Goal: Information Seeking & Learning: Compare options

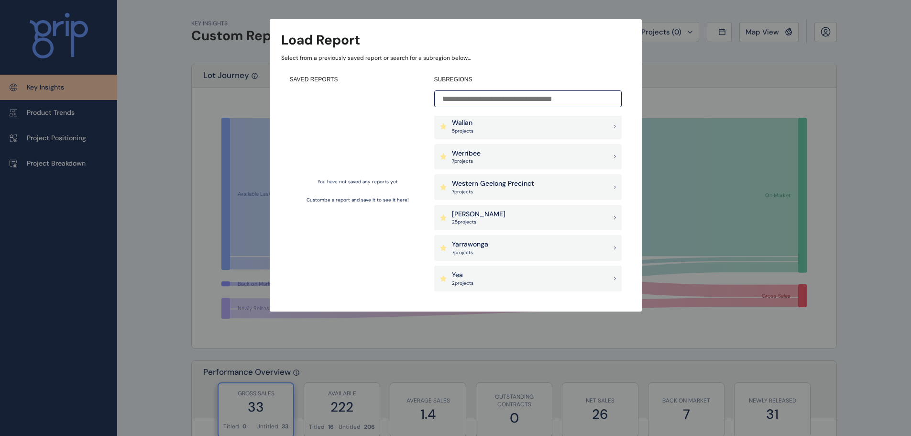
click at [492, 82] on h4 "SUBREGIONS" at bounding box center [528, 80] width 188 height 8
click at [490, 97] on input at bounding box center [528, 98] width 188 height 17
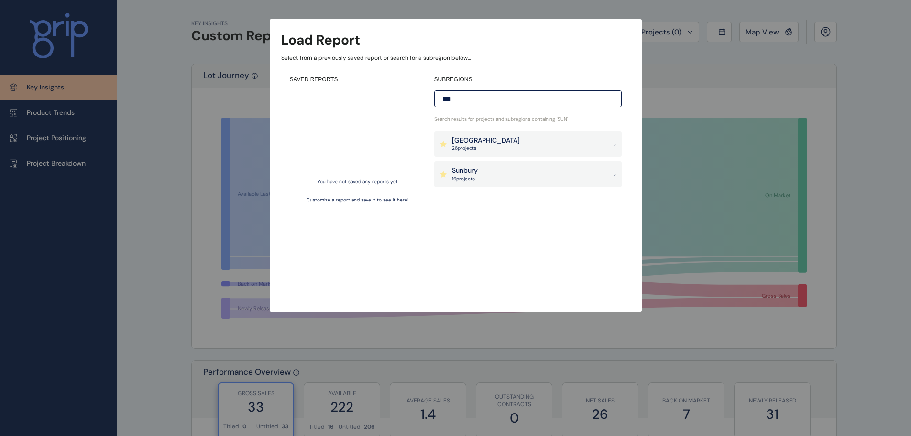
type input "***"
click at [465, 165] on div "Sunbury 16 project s" at bounding box center [528, 174] width 188 height 26
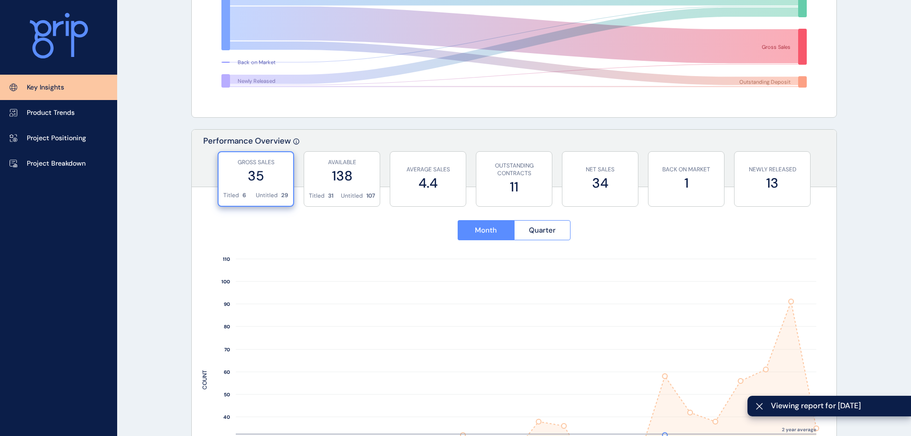
scroll to position [287, 0]
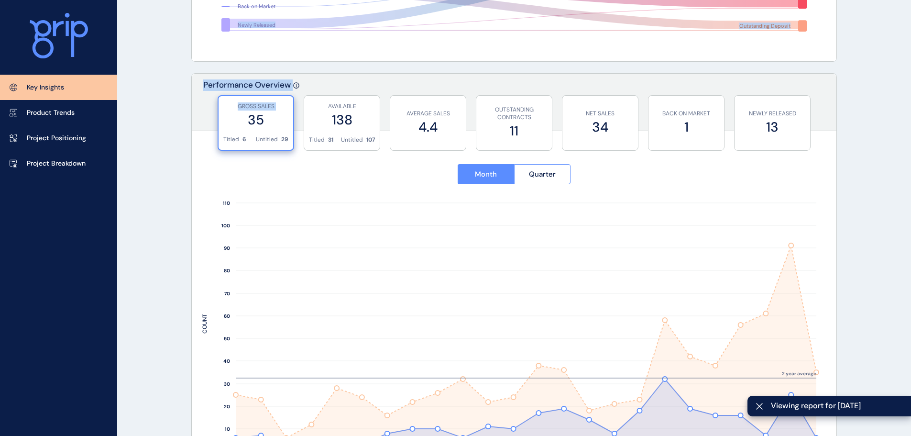
drag, startPoint x: 170, startPoint y: 36, endPoint x: 230, endPoint y: 128, distance: 109.5
click at [228, 128] on label "35" at bounding box center [255, 120] width 65 height 19
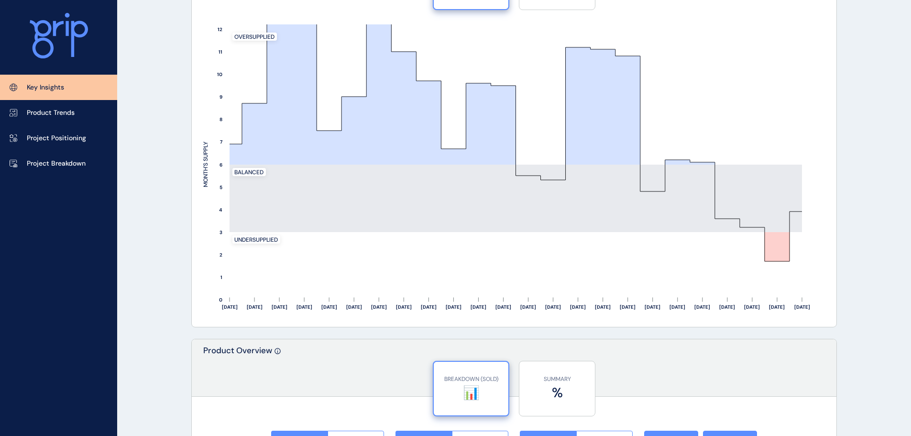
scroll to position [861, 0]
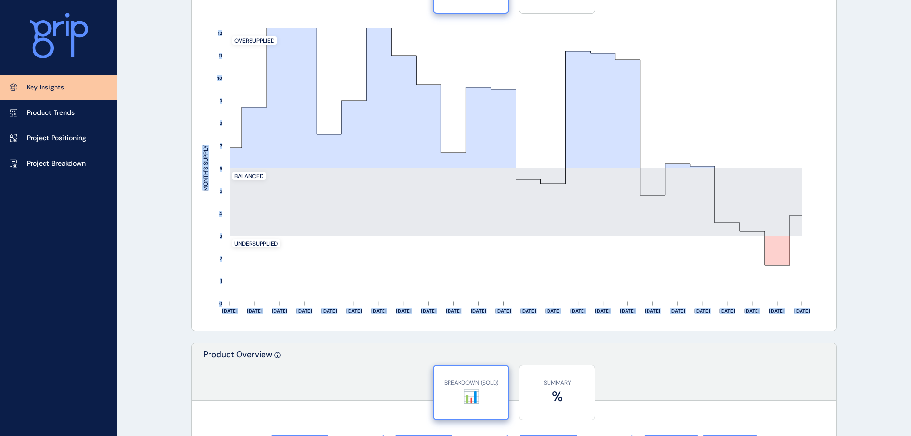
drag, startPoint x: 136, startPoint y: 122, endPoint x: 205, endPoint y: 223, distance: 122.7
click at [205, 223] on div "KEY INSIGHTS Sunbury Save Load Report Projects ( 16 ) Sep 2025 2025 < > Jan No …" at bounding box center [455, 146] width 911 height 2014
click at [205, 223] on rect at bounding box center [514, 174] width 624 height 292
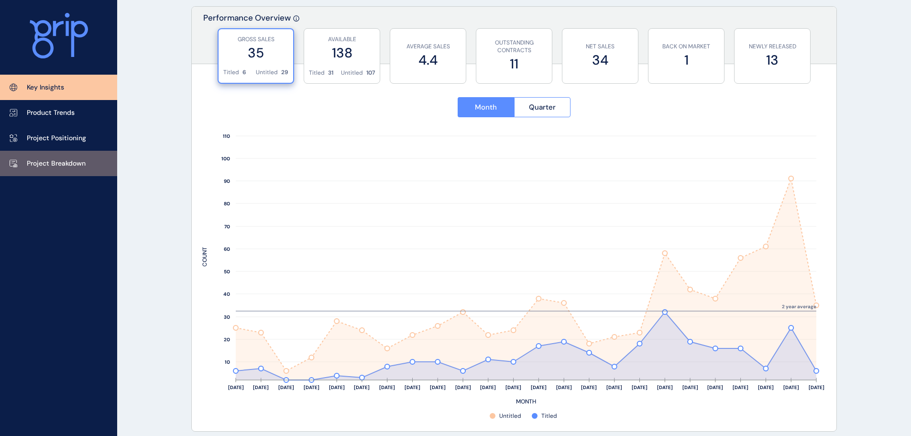
scroll to position [334, 0]
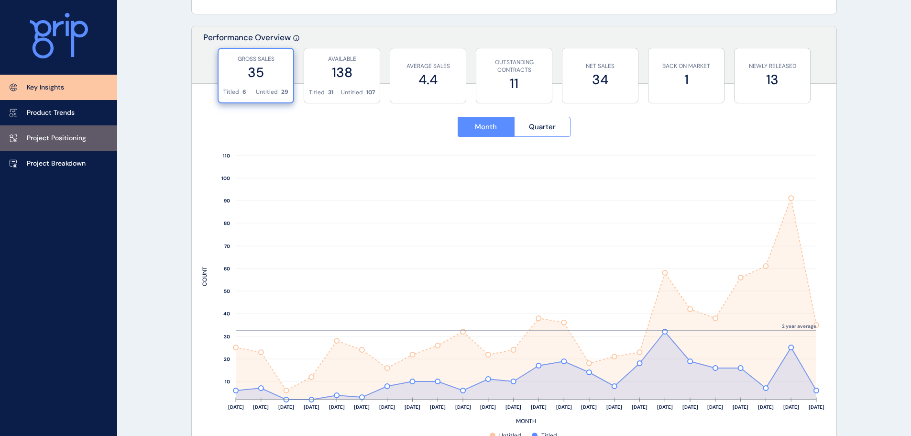
click at [82, 138] on p "Project Positioning" at bounding box center [56, 138] width 59 height 10
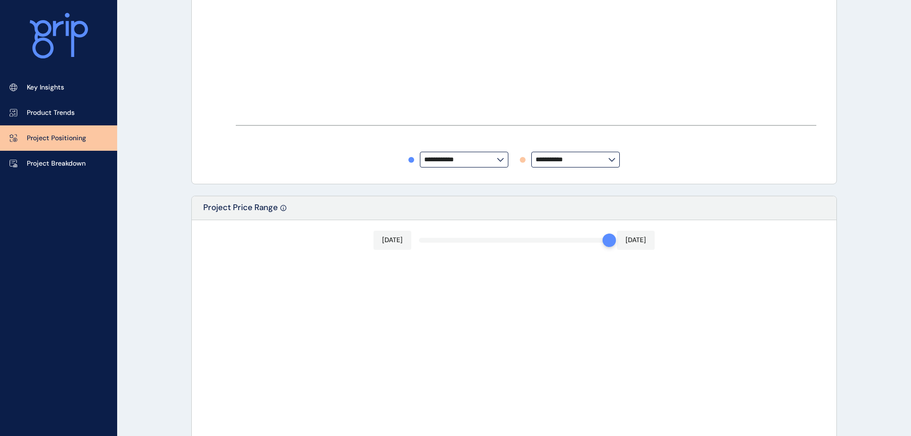
type input "**********"
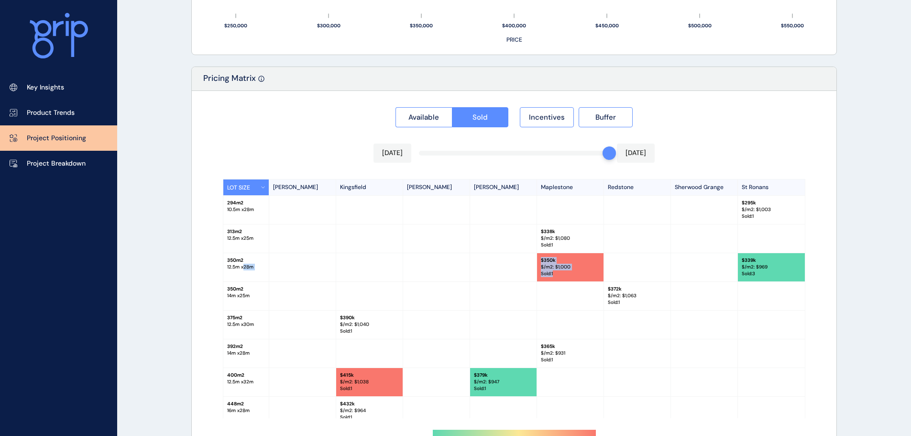
drag, startPoint x: 243, startPoint y: 265, endPoint x: 611, endPoint y: 262, distance: 367.4
click at [608, 266] on div "350 m2 12.5 m x 28 m $ 350k $/m2: $ 1,000 Sold : 1 $ 339k $/m2: $ 969 Sold : 3" at bounding box center [514, 267] width 582 height 29
click at [611, 262] on div at bounding box center [637, 267] width 67 height 28
drag, startPoint x: 616, startPoint y: 225, endPoint x: 619, endPoint y: 268, distance: 43.2
click at [619, 268] on div "LOT SIZE Everley Kingsfield Rosenthal Kimberley Maplestone Redstone Sherwood Gr…" at bounding box center [514, 298] width 583 height 239
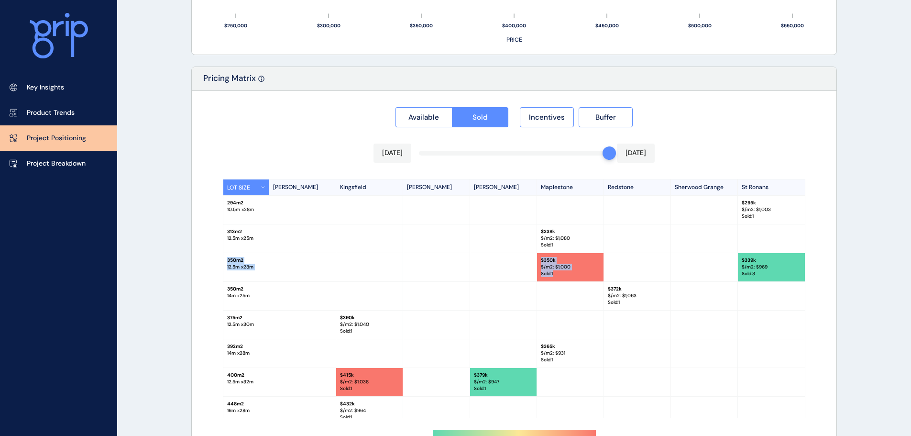
click at [619, 267] on div at bounding box center [637, 267] width 67 height 28
drag, startPoint x: 618, startPoint y: 247, endPoint x: 628, endPoint y: 288, distance: 42.3
click at [630, 296] on div "LOT SIZE Everley Kingsfield Rosenthal Kimberley Maplestone Redstone Sherwood Gr…" at bounding box center [514, 298] width 583 height 239
click at [628, 288] on p "$ 372k" at bounding box center [637, 289] width 59 height 7
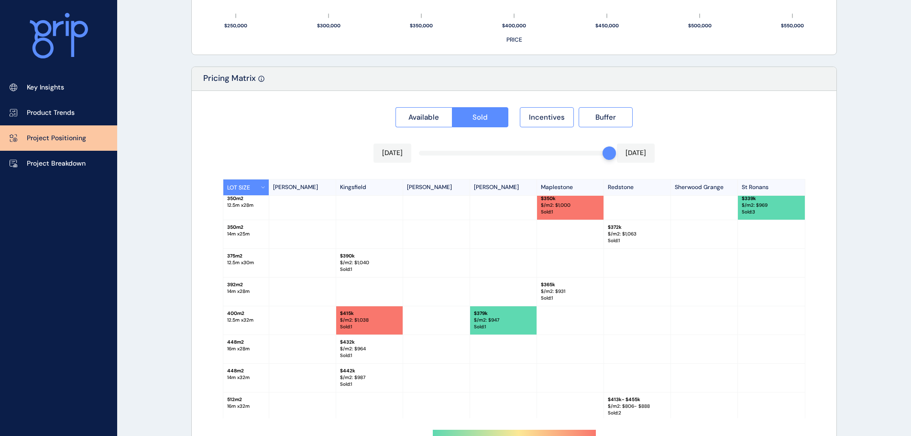
scroll to position [65, 0]
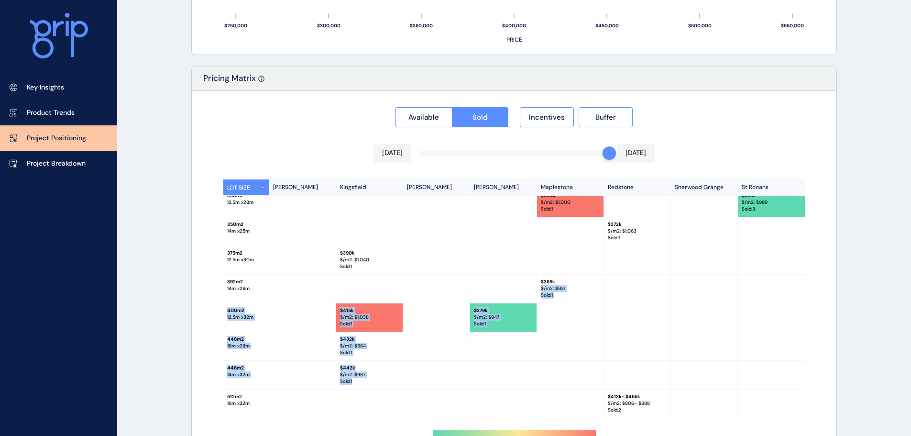
drag, startPoint x: 582, startPoint y: 287, endPoint x: 586, endPoint y: 376, distance: 89.1
click at [586, 376] on div "LOT SIZE Everley Kingsfield Rosenthal Kimberley Maplestone Redstone Sherwood Gr…" at bounding box center [514, 298] width 583 height 239
click at [586, 376] on div at bounding box center [570, 375] width 67 height 28
drag, startPoint x: 585, startPoint y: 354, endPoint x: 557, endPoint y: 322, distance: 41.7
click at [563, 328] on div "LOT SIZE Everley Kingsfield Rosenthal Kimberley Maplestone Redstone Sherwood Gr…" at bounding box center [514, 298] width 583 height 239
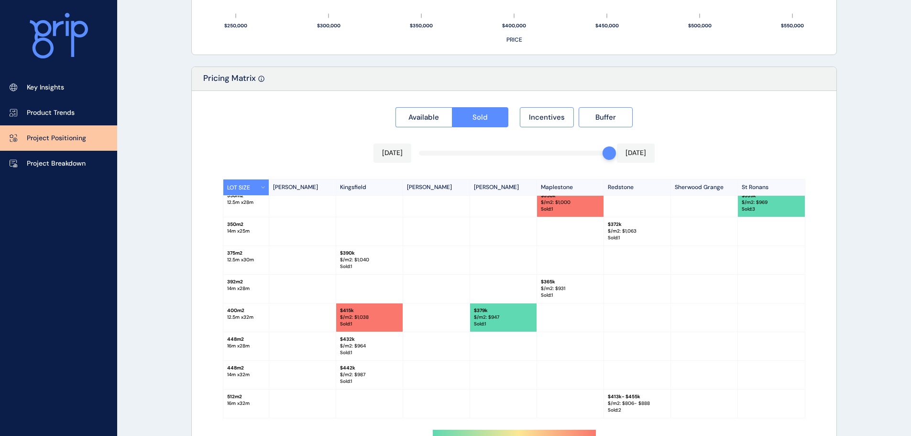
click at [503, 271] on div at bounding box center [503, 260] width 67 height 28
drag, startPoint x: 501, startPoint y: 291, endPoint x: 496, endPoint y: 331, distance: 40.0
click at [496, 331] on div "LOT SIZE Everley Kingsfield Rosenthal Kimberley Maplestone Redstone Sherwood Gr…" at bounding box center [514, 298] width 583 height 239
click at [493, 332] on div "400 m2 12.5 m x 32 m $ 415k $/m2: $ 1,038 Sold : 1 $ 379k $/m2: $ 947 Sold : 1" at bounding box center [514, 317] width 582 height 29
click at [367, 266] on p "Sold : 1" at bounding box center [369, 266] width 59 height 7
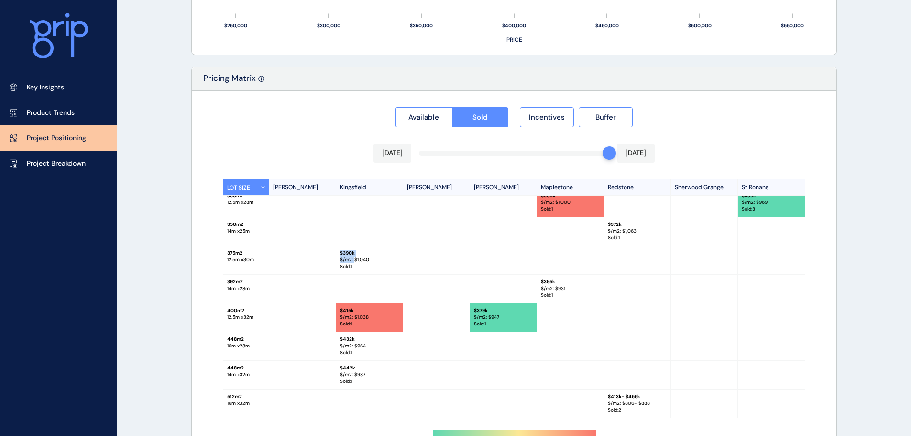
drag, startPoint x: 353, startPoint y: 260, endPoint x: 339, endPoint y: 248, distance: 18.6
click at [339, 248] on div "$ 390k $/m2: $ 1,040 Sold : 1" at bounding box center [369, 260] width 67 height 28
drag, startPoint x: 383, startPoint y: 252, endPoint x: 386, endPoint y: 265, distance: 14.1
click at [386, 265] on div "$ 390k $/m2: $ 1,040 Sold : 1" at bounding box center [369, 260] width 67 height 28
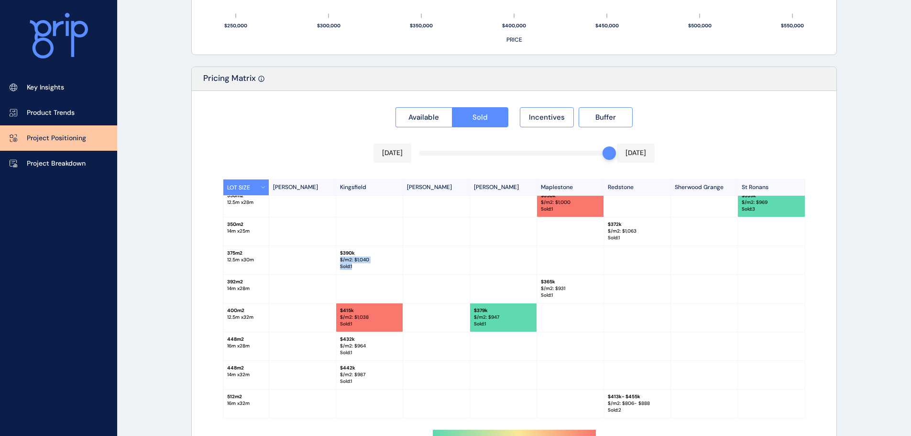
click at [386, 265] on p "Sold : 1" at bounding box center [369, 266] width 59 height 7
drag, startPoint x: 386, startPoint y: 265, endPoint x: 336, endPoint y: 250, distance: 51.7
click at [336, 250] on div "$ 390k $/m2: $ 1,040 Sold : 1" at bounding box center [369, 260] width 67 height 28
click at [339, 253] on div "$ 390k $/m2: $ 1,040 Sold : 1" at bounding box center [369, 260] width 67 height 28
click at [373, 264] on p "Sold : 1" at bounding box center [369, 266] width 59 height 7
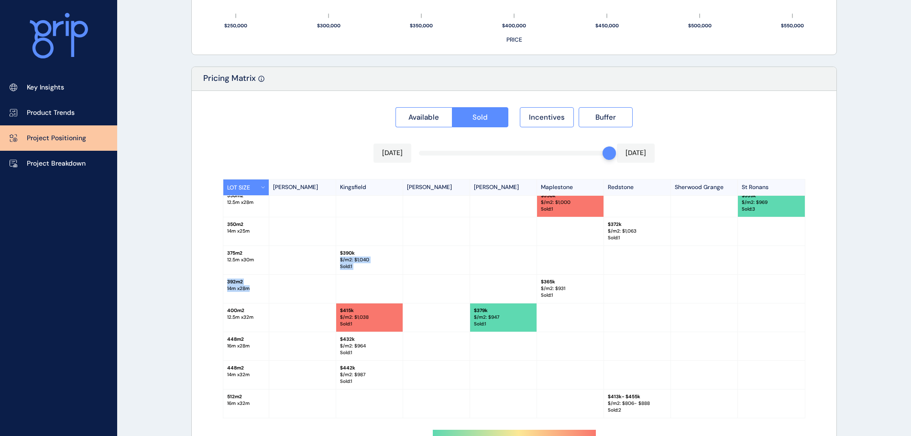
drag, startPoint x: 368, startPoint y: 254, endPoint x: 375, endPoint y: 287, distance: 33.1
click at [377, 292] on div "LOT SIZE Everley Kingsfield Rosenthal Kimberley Maplestone Redstone Sherwood Gr…" at bounding box center [514, 298] width 583 height 239
click at [372, 274] on div "375 m2 12.5 m x 30 m $ 390k $/m2: $ 1,040 Sold : 1" at bounding box center [514, 260] width 582 height 29
drag, startPoint x: 370, startPoint y: 261, endPoint x: 364, endPoint y: 245, distance: 17.2
click at [364, 245] on div "LOT SIZE Everley Kingsfield Rosenthal Kimberley Maplestone Redstone Sherwood Gr…" at bounding box center [514, 298] width 583 height 239
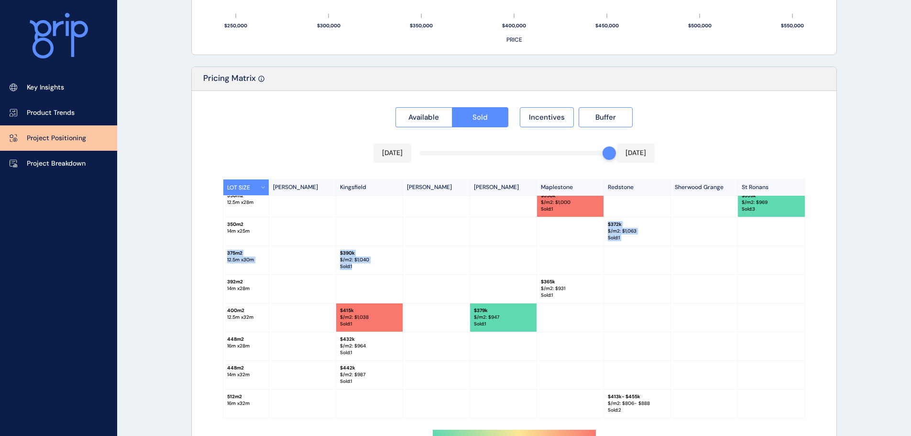
click at [363, 244] on div at bounding box center [369, 231] width 67 height 28
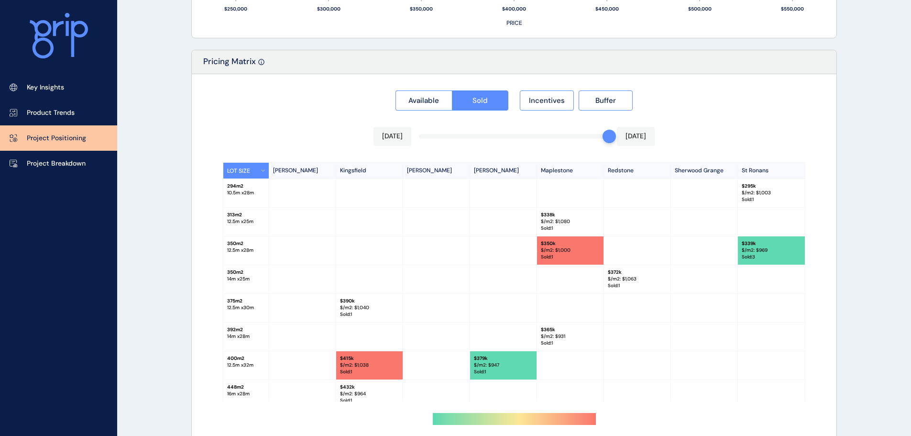
scroll to position [841, 0]
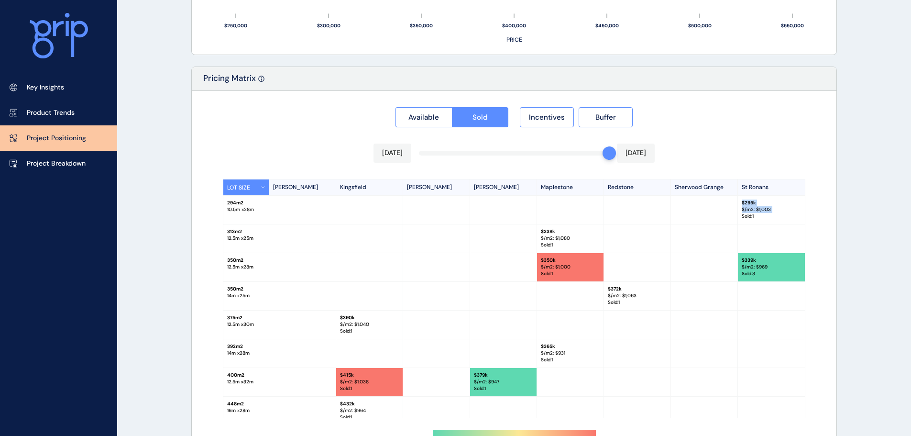
drag, startPoint x: 725, startPoint y: 205, endPoint x: 737, endPoint y: 213, distance: 15.1
click at [737, 213] on div "294 m2 10.5 m x 28 m $ 295k $/m2: $ 1,003 Sold : 1" at bounding box center [514, 210] width 582 height 29
click at [738, 213] on div "$ 295k $/m2: $ 1,003 Sold : 1" at bounding box center [771, 210] width 67 height 28
drag, startPoint x: 747, startPoint y: 200, endPoint x: 756, endPoint y: 215, distance: 16.7
click at [756, 215] on div "$ 295k $/m2: $ 1,003 Sold : 1" at bounding box center [771, 210] width 67 height 28
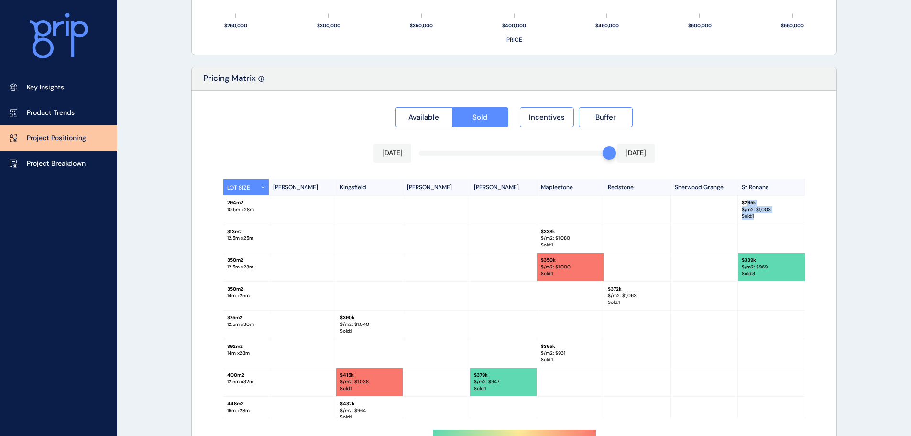
click at [756, 215] on p "Sold : 1" at bounding box center [771, 216] width 59 height 7
drag, startPoint x: 764, startPoint y: 217, endPoint x: 753, endPoint y: 198, distance: 22.3
click at [753, 198] on div "$ 295k $/m2: $ 1,003 Sold : 1" at bounding box center [771, 210] width 67 height 28
click at [752, 198] on div "$ 295k $/m2: $ 1,003 Sold : 1" at bounding box center [771, 210] width 67 height 28
click at [330, 116] on div "Available Sold Incentives Buffer" at bounding box center [514, 114] width 624 height 26
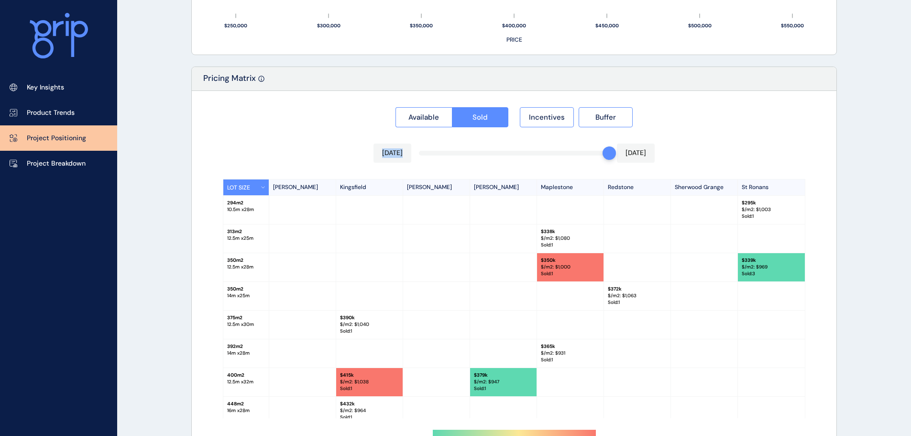
drag, startPoint x: 355, startPoint y: 167, endPoint x: 453, endPoint y: 155, distance: 98.3
click at [453, 155] on div "Pricing Matrix Available Sold Incentives Buffer Sep 2025 Sep 2025 LOT SIZE Ever…" at bounding box center [514, 269] width 646 height 406
click at [449, 142] on div "Available Sold Incentives Buffer Sep 2025 Sep 2025 LOT SIZE Everley Kingsfield …" at bounding box center [514, 281] width 645 height 381
drag, startPoint x: 602, startPoint y: 129, endPoint x: 712, endPoint y: 145, distance: 111.1
click at [712, 145] on div "Available Sold Incentives Buffer Sep 2025 Sep 2025 LOT SIZE Everley Kingsfield …" at bounding box center [514, 281] width 645 height 381
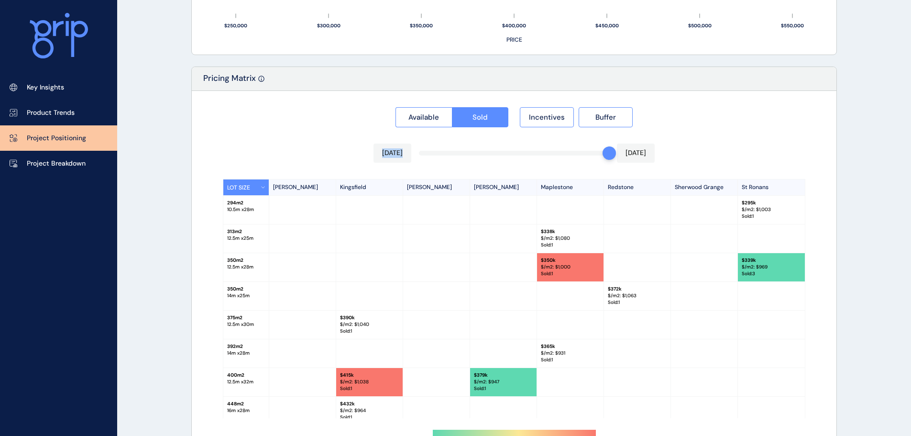
click at [712, 144] on div "Available Sold Incentives Buffer Sep 2025 Sep 2025 LOT SIZE Everley Kingsfield …" at bounding box center [514, 281] width 645 height 381
click at [626, 157] on p "Sep 2025" at bounding box center [636, 153] width 21 height 10
drag, startPoint x: 633, startPoint y: 164, endPoint x: 671, endPoint y: 190, distance: 46.0
click at [671, 190] on div "Available Sold Incentives Buffer Sep 2025 Sep 2025 LOT SIZE Everley Kingsfield …" at bounding box center [514, 281] width 645 height 381
click at [683, 161] on div "Available Sold Incentives Buffer Sep 2025 Sep 2025 LOT SIZE Everley Kingsfield …" at bounding box center [514, 281] width 645 height 381
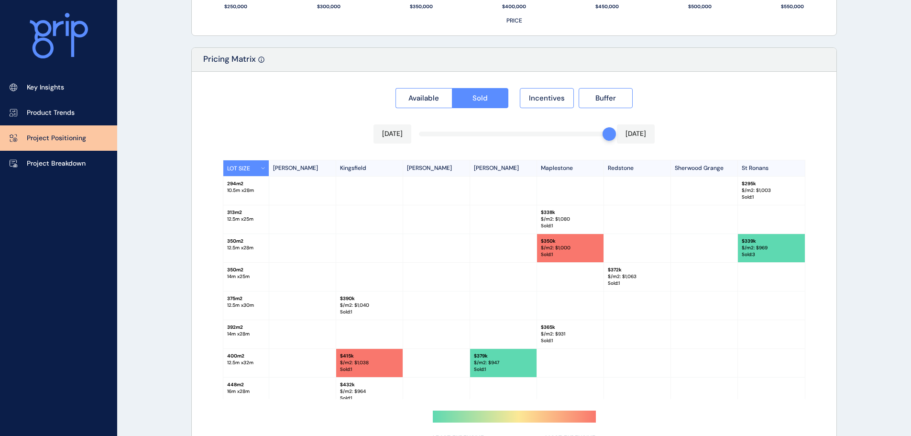
scroll to position [889, 0]
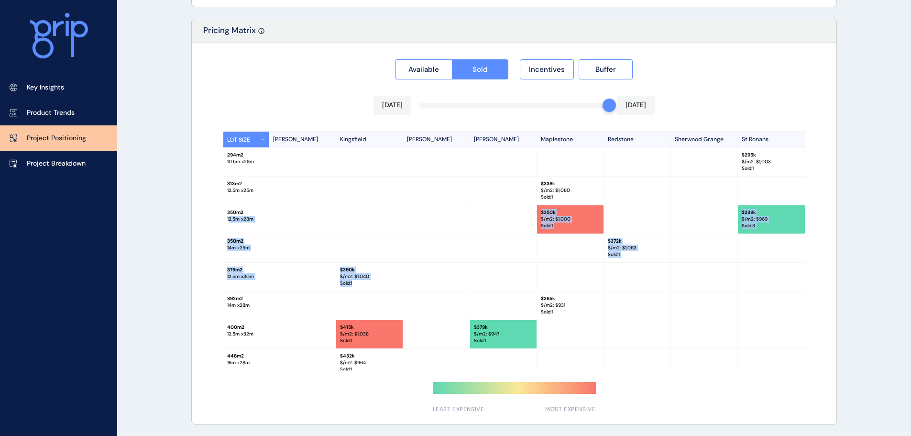
drag, startPoint x: 244, startPoint y: 219, endPoint x: 594, endPoint y: 290, distance: 357.0
click at [594, 290] on div "LOT SIZE Everley Kingsfield Rosenthal Kimberley Maplestone Redstone Sherwood Gr…" at bounding box center [514, 250] width 583 height 239
click at [594, 290] on div at bounding box center [570, 277] width 67 height 28
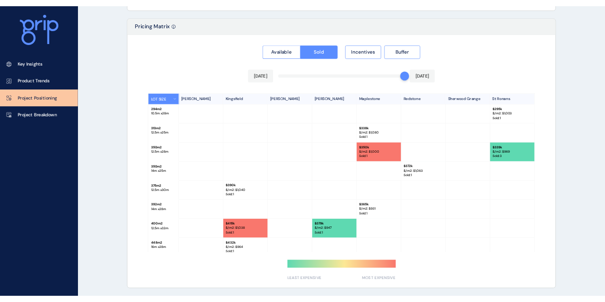
scroll to position [887, 0]
